Goal: Find specific page/section: Find specific page/section

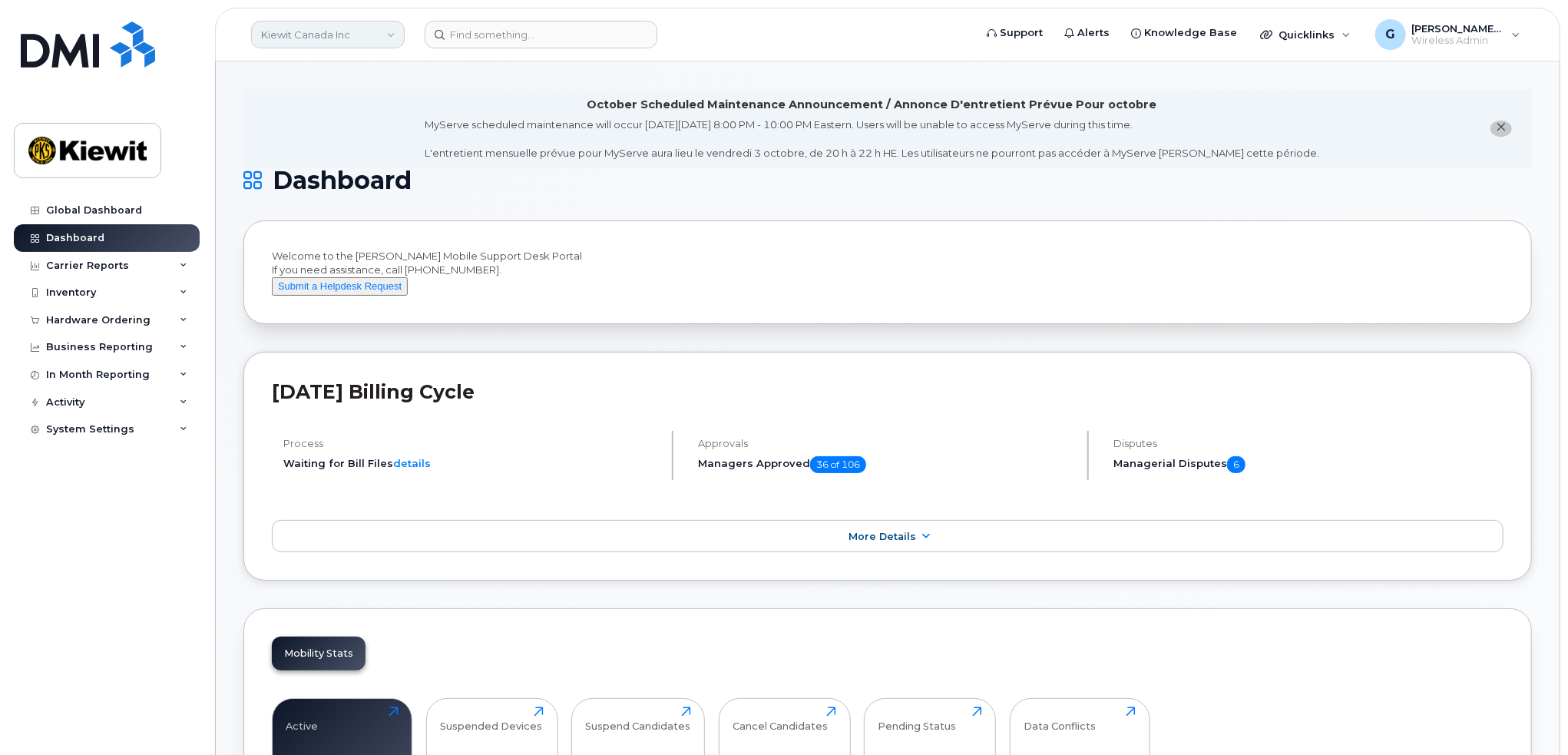
click at [314, 35] on link "Kiewit Canada Inc" at bounding box center [328, 34] width 154 height 28
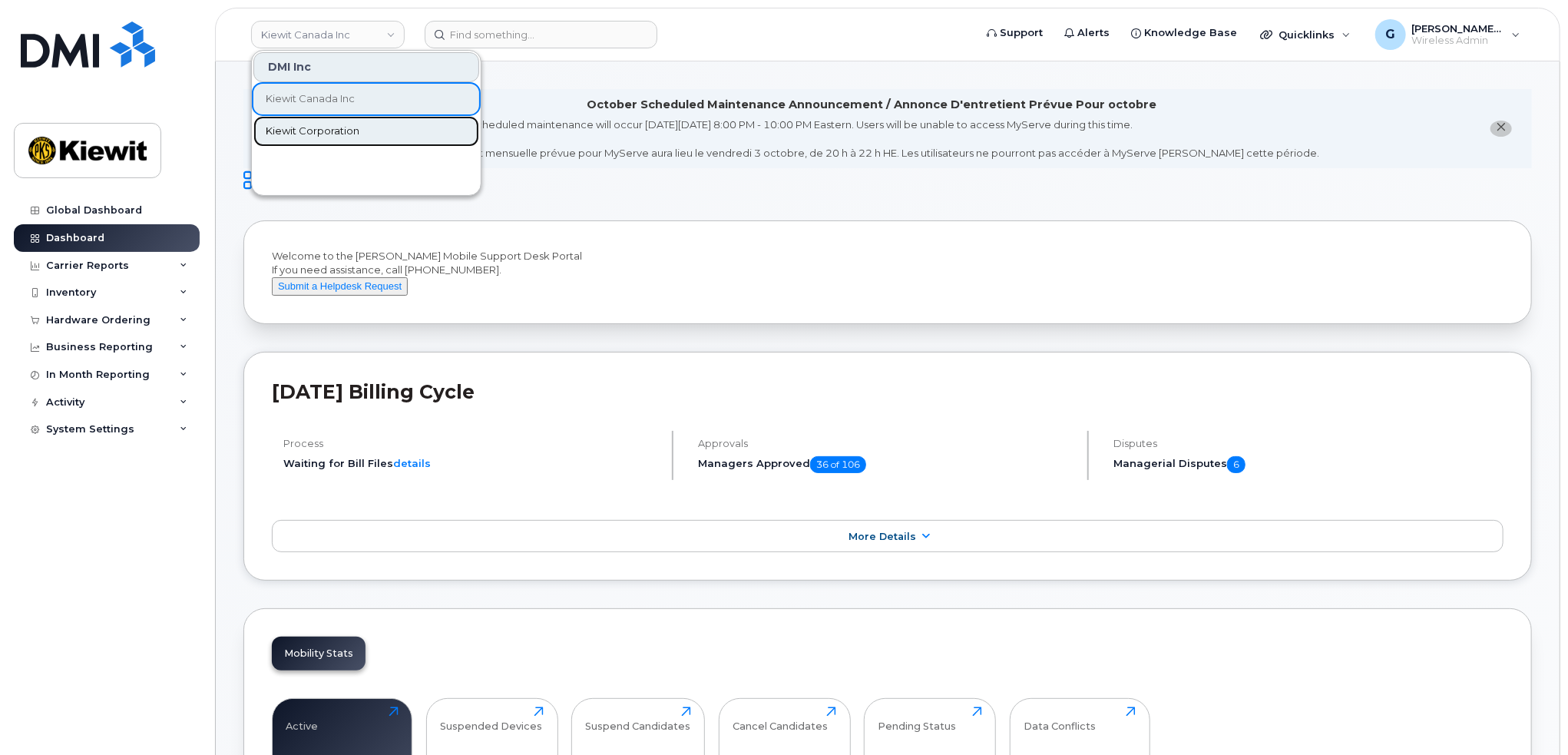
click at [335, 125] on span "Kiewit Corporation" at bounding box center [313, 131] width 94 height 15
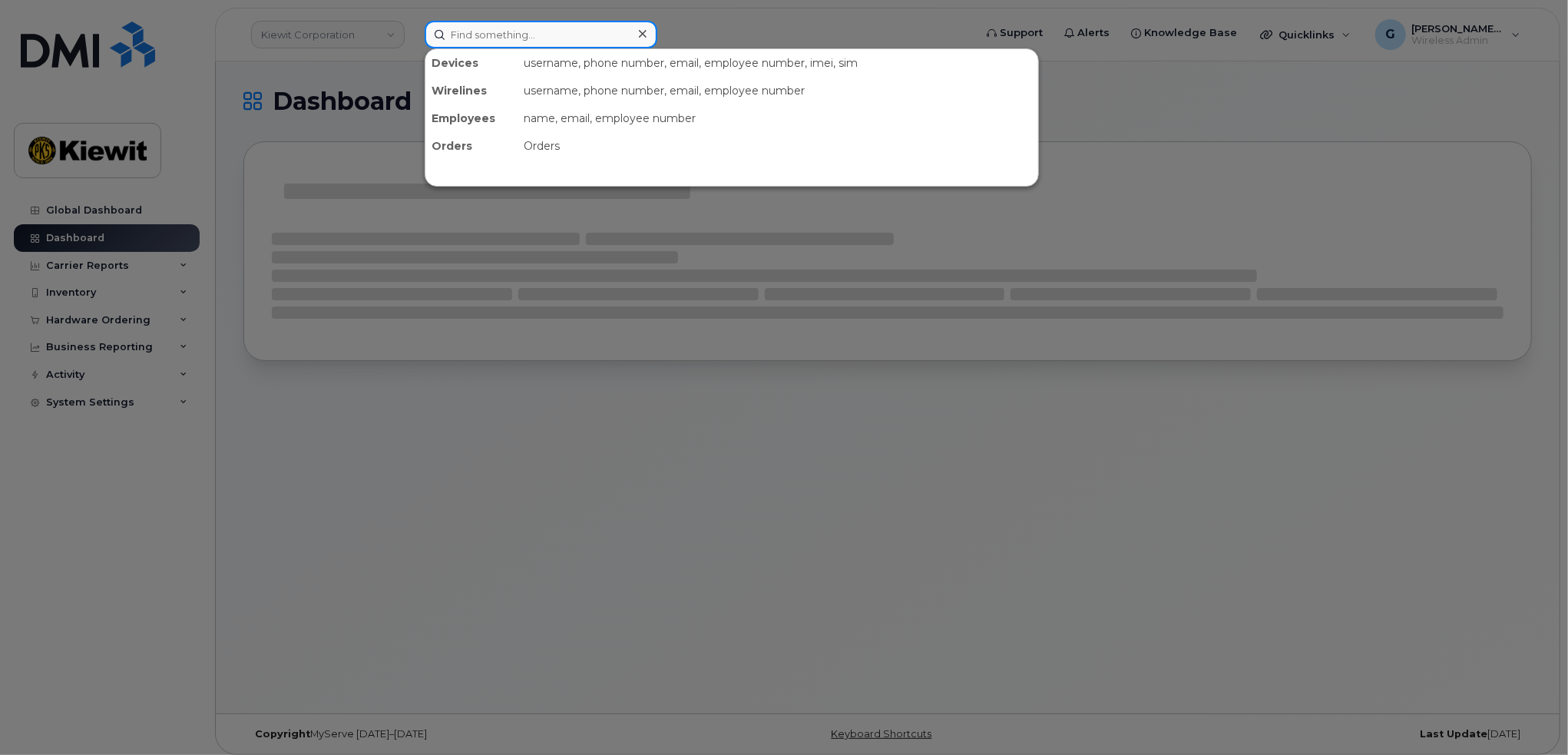
click at [550, 37] on input at bounding box center [541, 34] width 233 height 28
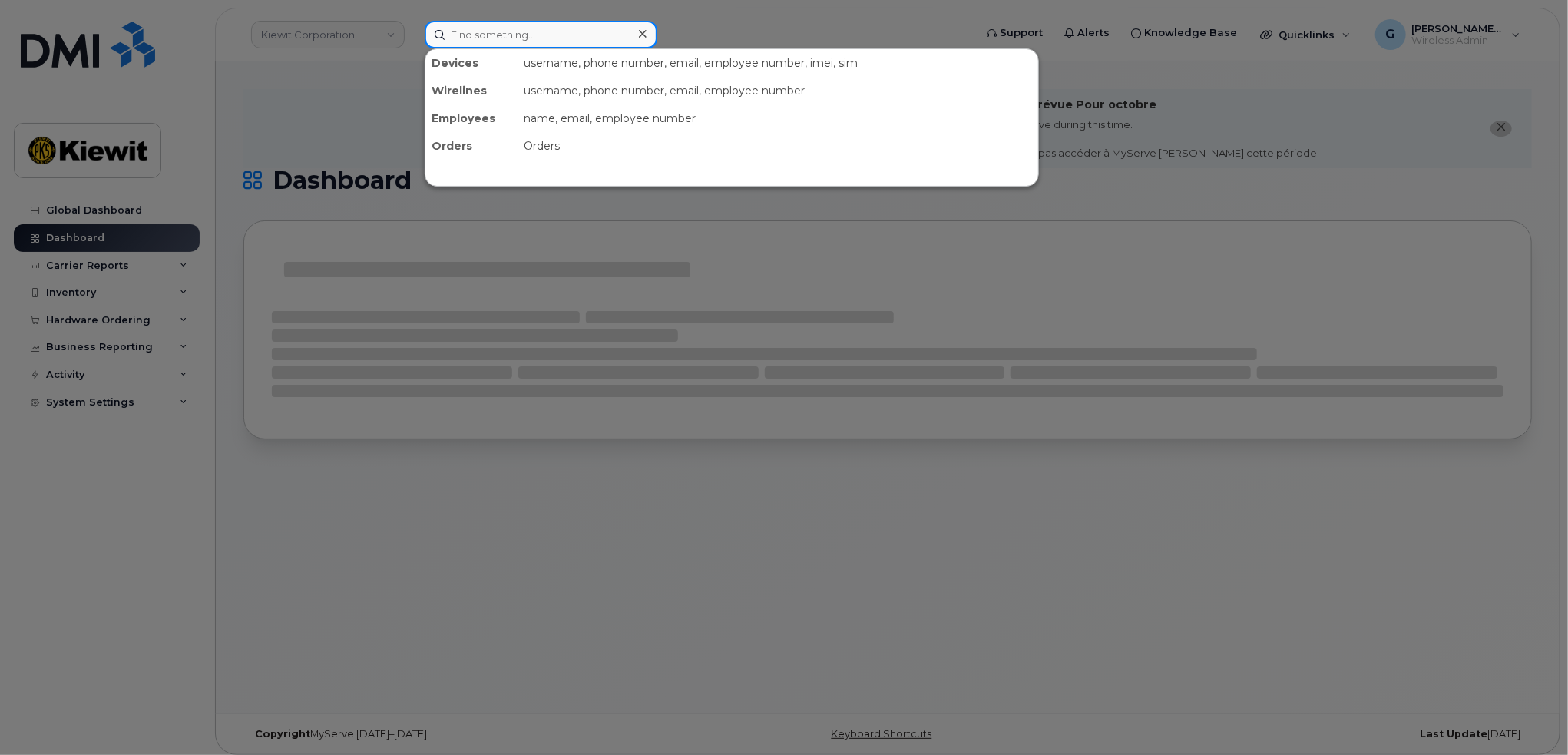
paste input "393532"
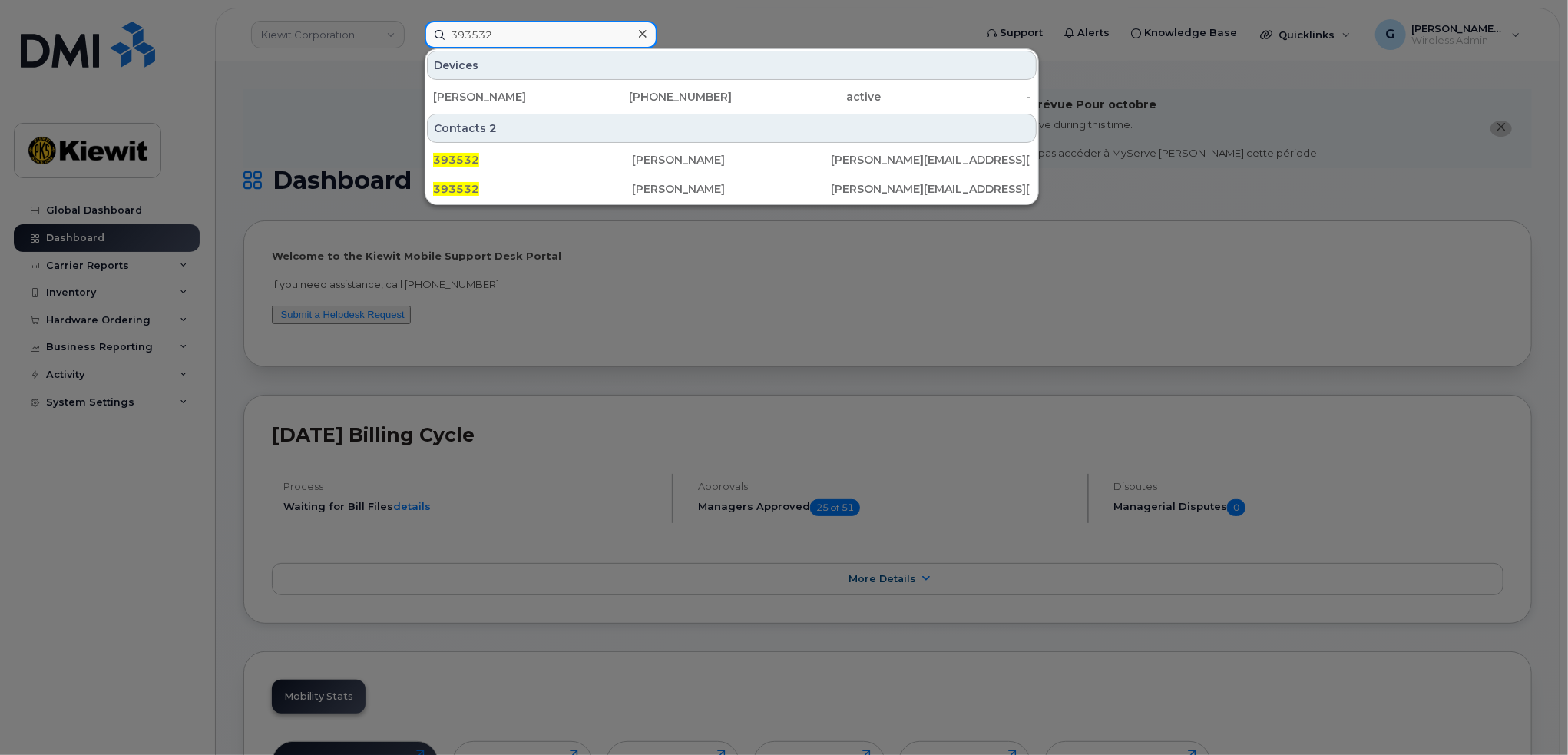
type input "393532"
click at [767, 27] on div at bounding box center [784, 378] width 1568 height 755
